Goal: Information Seeking & Learning: Learn about a topic

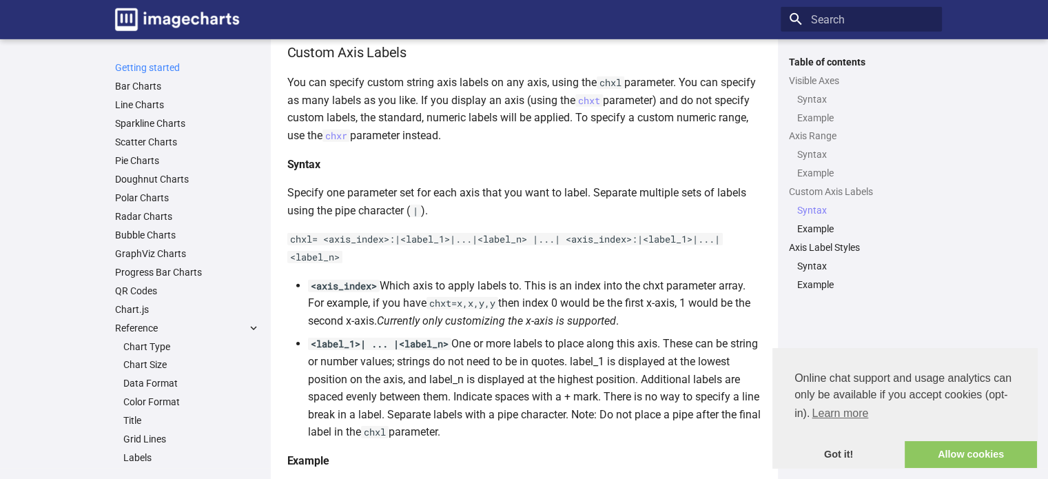
scroll to position [4479, 0]
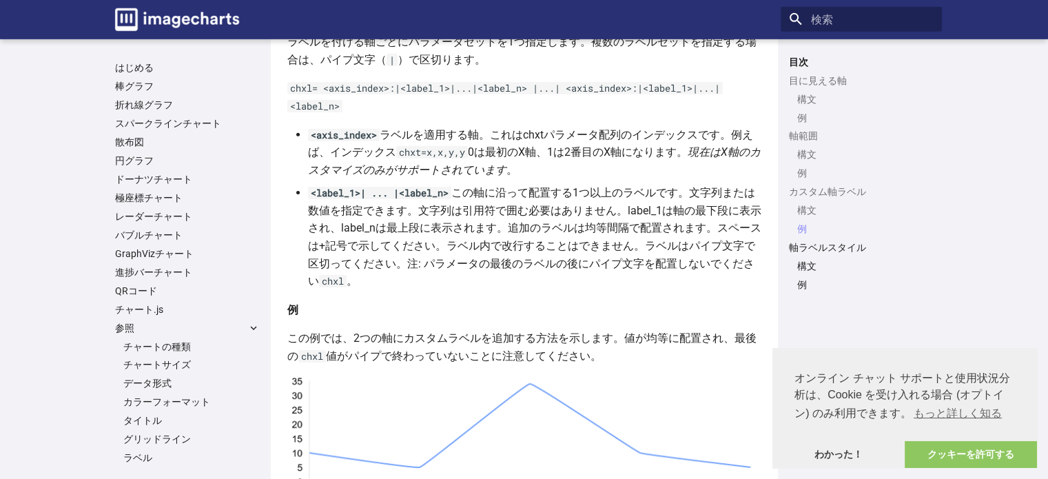
scroll to position [4686, 0]
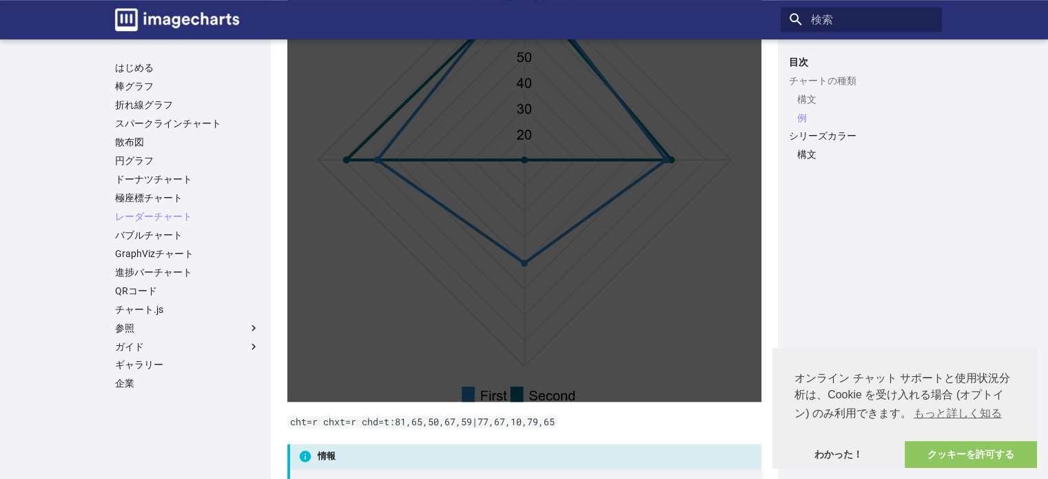
scroll to position [1602, 0]
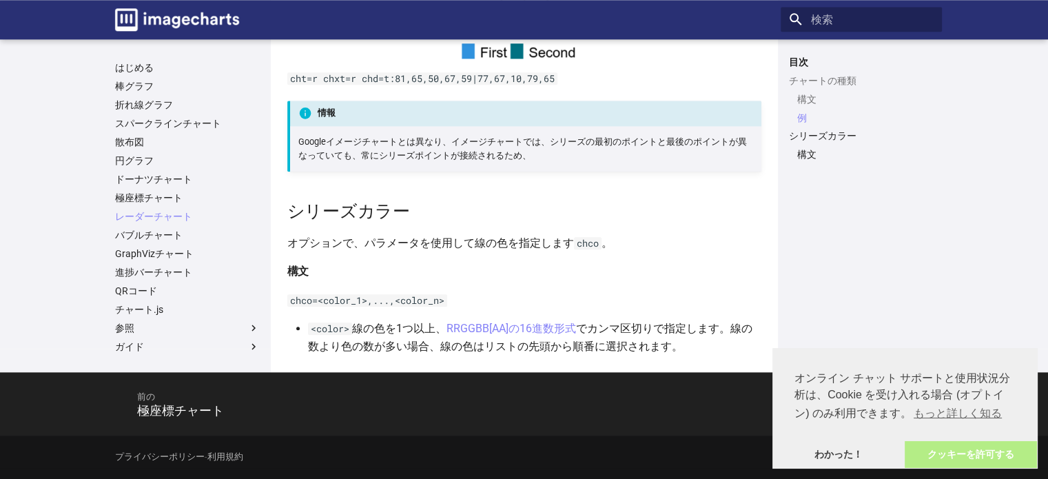
click at [1003, 462] on link "クッキーを許可する" at bounding box center [971, 455] width 132 height 28
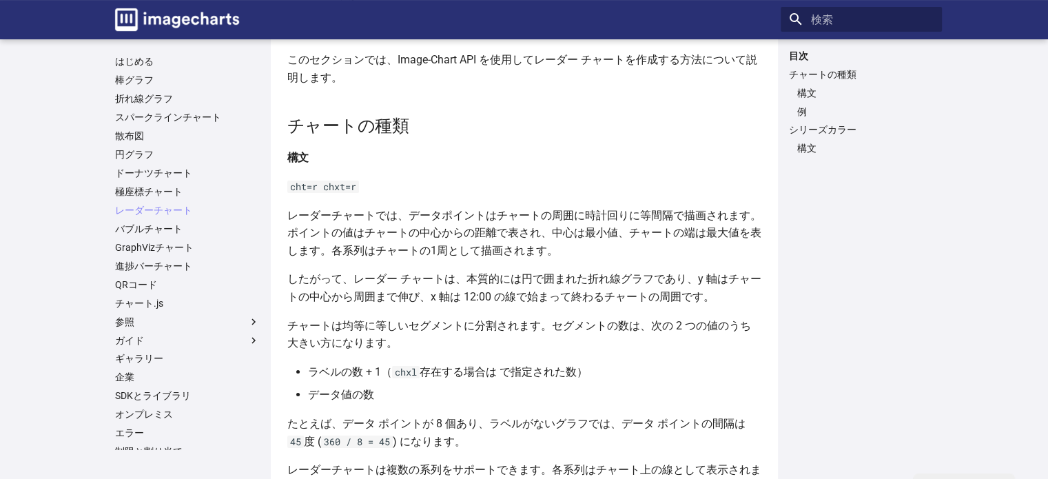
scroll to position [0, 0]
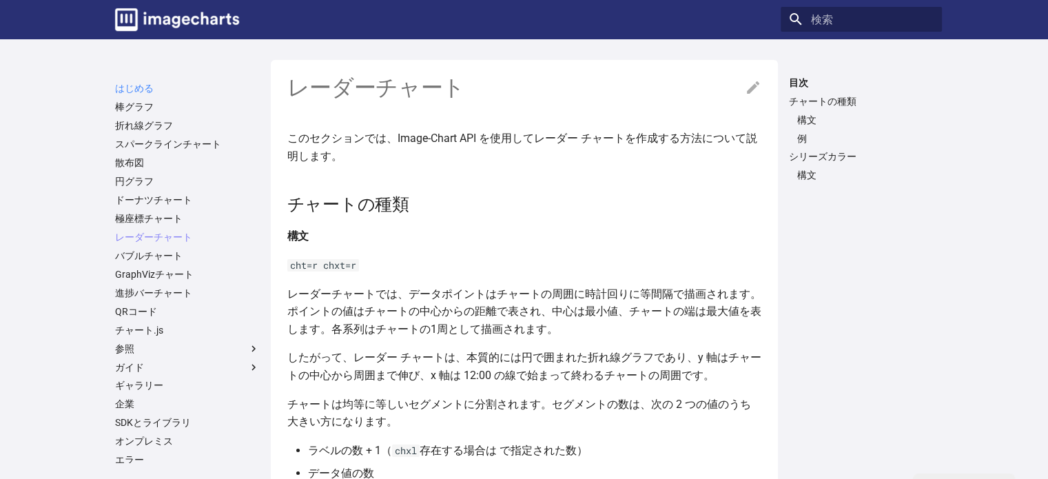
click at [132, 87] on font "はじめる" at bounding box center [134, 88] width 39 height 11
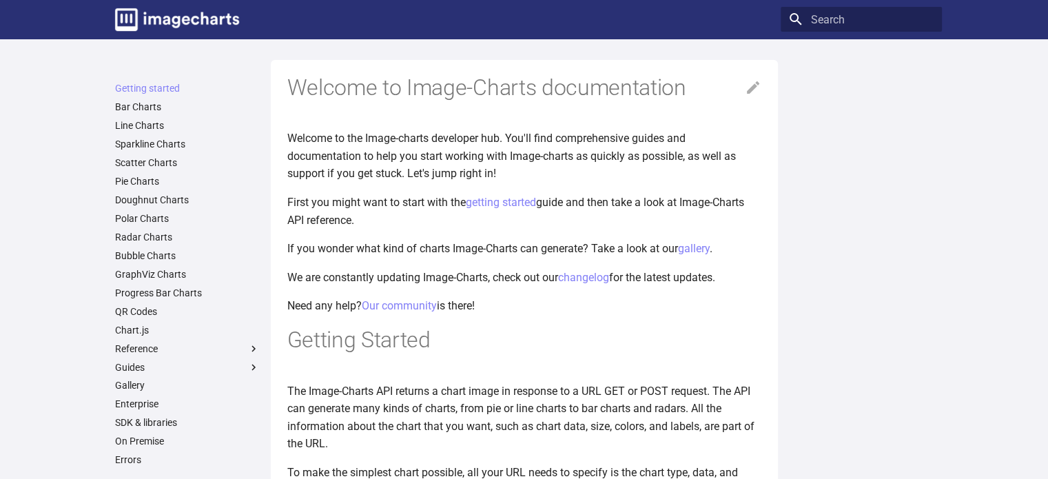
drag, startPoint x: 695, startPoint y: 184, endPoint x: 421, endPoint y: 197, distance: 274.6
click at [421, 197] on p "First you might want to start with the getting started guide and then take a lo…" at bounding box center [524, 211] width 474 height 35
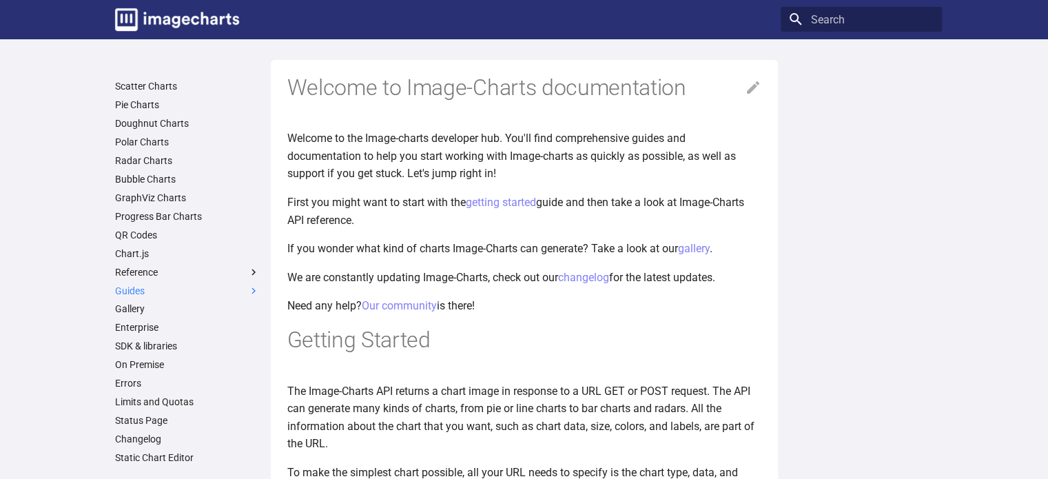
scroll to position [78, 0]
click at [162, 154] on link "Radar Charts" at bounding box center [187, 159] width 145 height 12
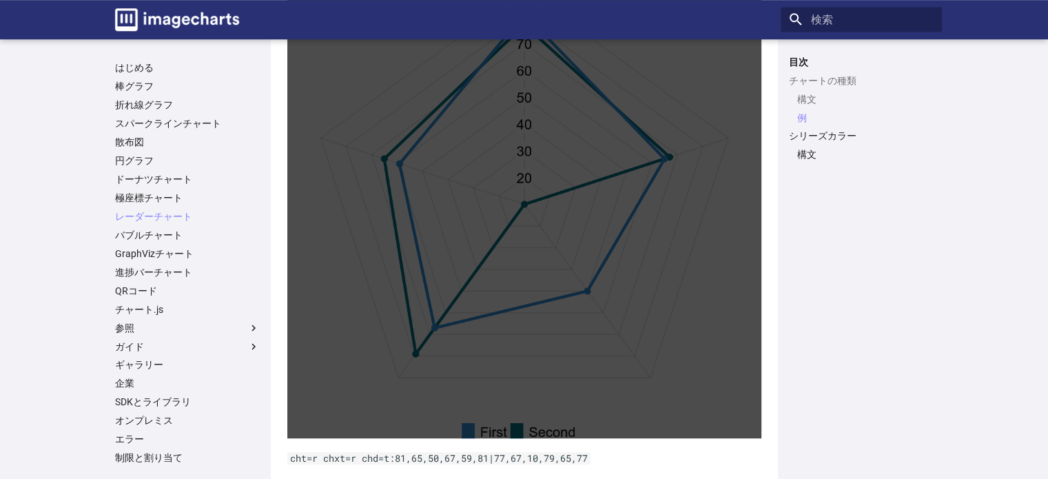
scroll to position [568, 0]
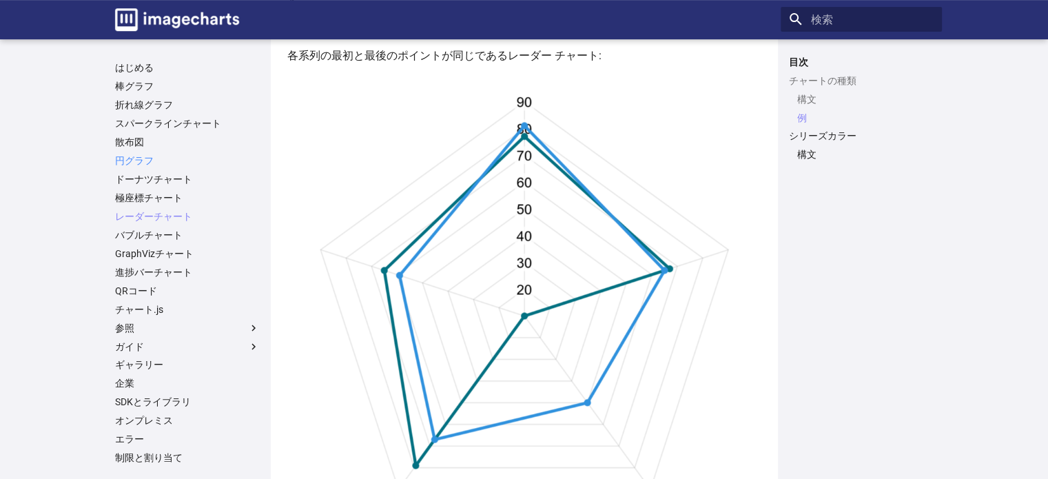
click at [137, 163] on font "円グラフ" at bounding box center [134, 160] width 39 height 11
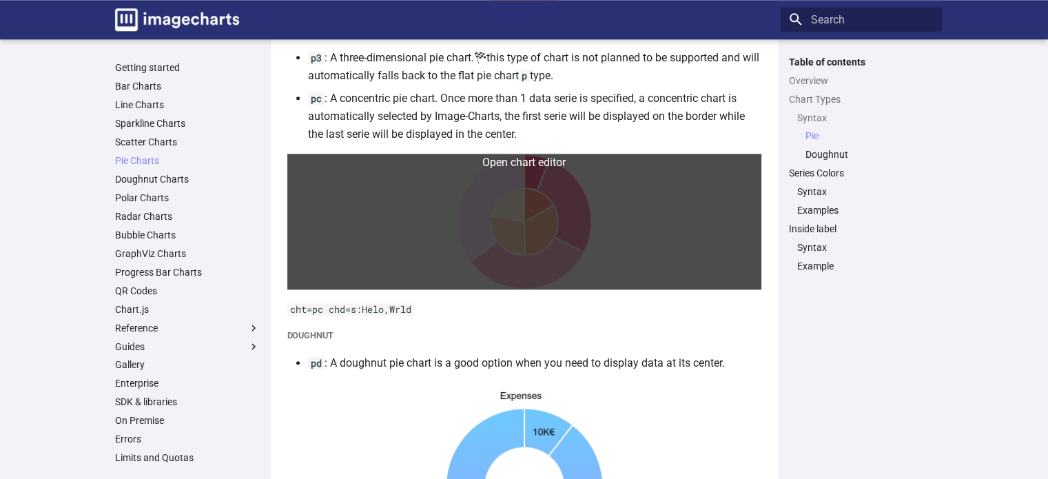
scroll to position [1792, 0]
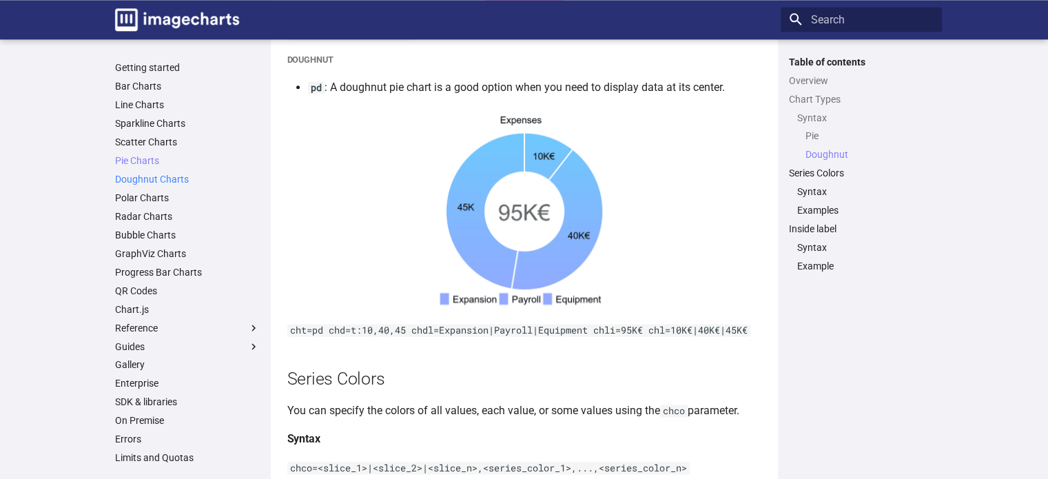
click at [175, 185] on link "Doughnut Charts" at bounding box center [187, 179] width 145 height 12
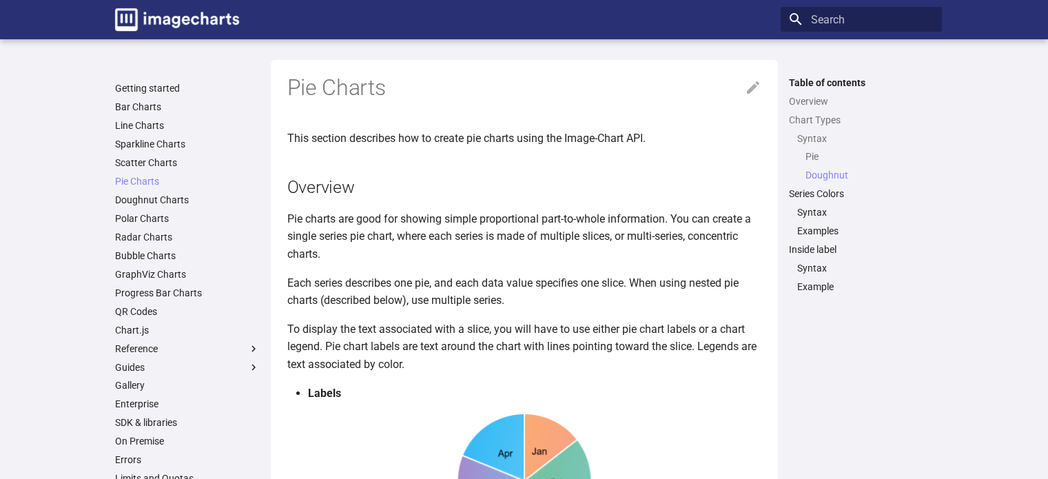
scroll to position [1795, 0]
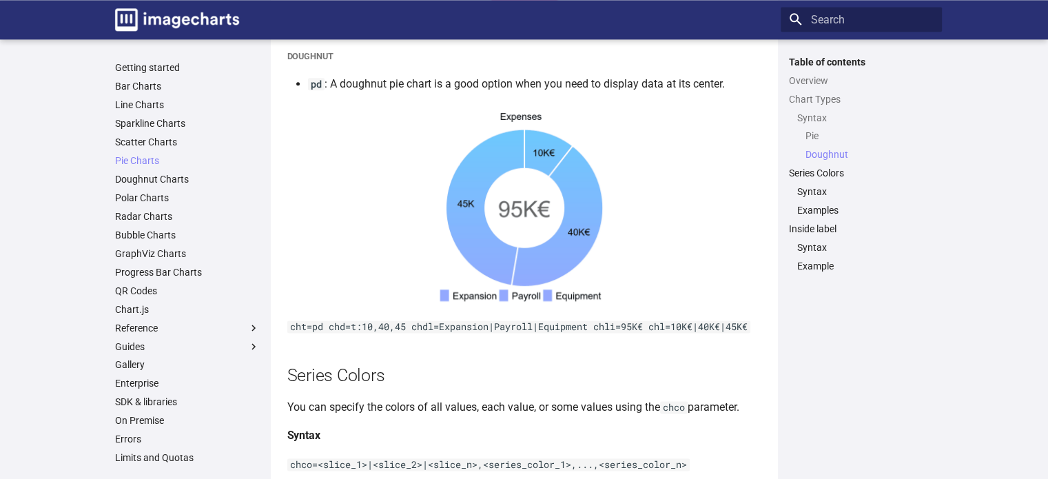
click at [154, 225] on ul "Getting started Bar Charts Line Charts Sparkline Charts Scatter Charts Pie Char…" at bounding box center [187, 290] width 161 height 458
click at [154, 238] on link "Bubble Charts" at bounding box center [187, 235] width 145 height 12
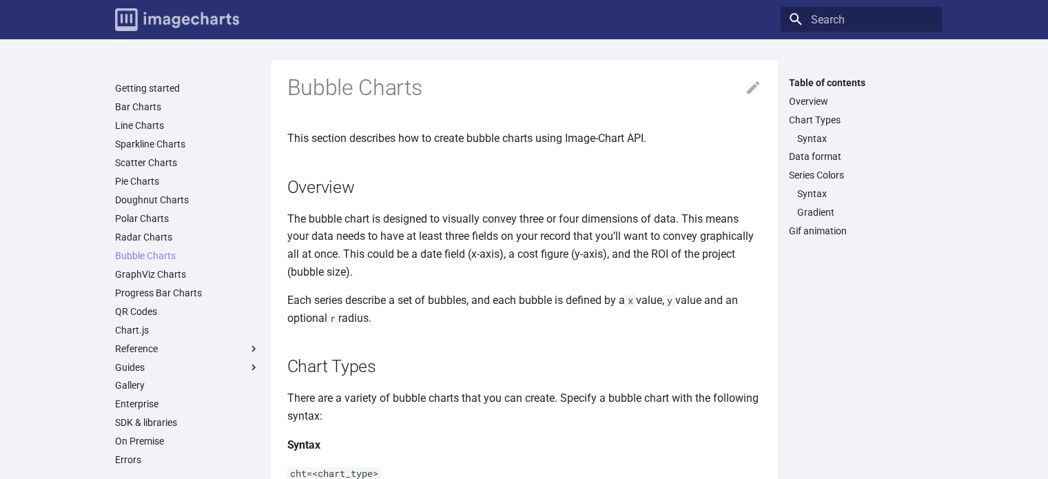
click at [187, 27] on img "Image-Charts documentation" at bounding box center [177, 19] width 124 height 23
